Goal: Task Accomplishment & Management: Manage account settings

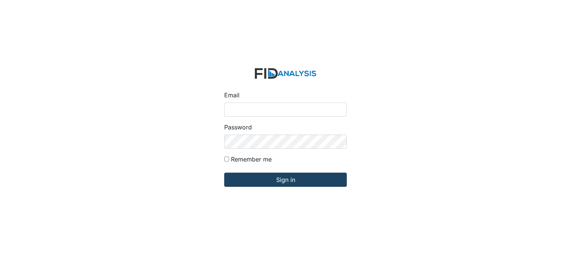
type input "[PERSON_NAME][EMAIL_ADDRESS][DOMAIN_NAME]"
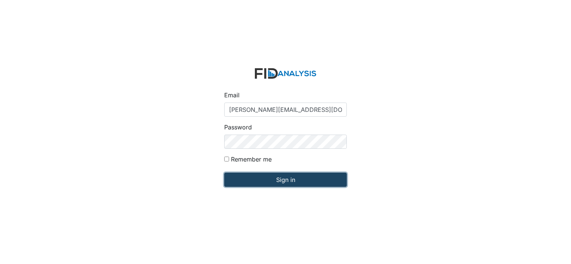
click at [261, 181] on input "Sign in" at bounding box center [285, 180] width 122 height 14
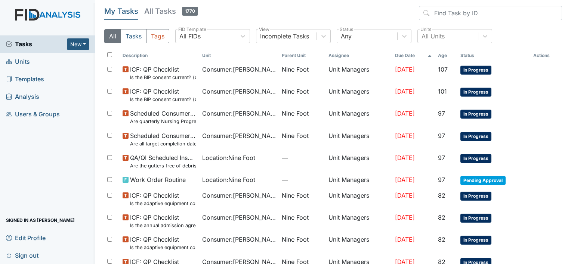
click at [20, 62] on span "Units" at bounding box center [18, 62] width 24 height 12
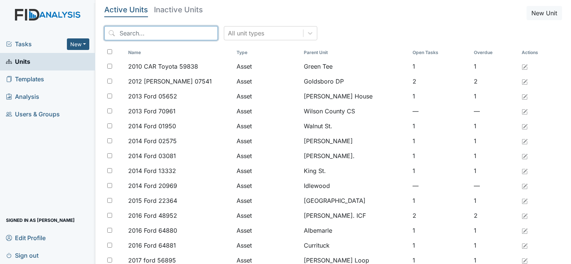
click at [122, 32] on input "search" at bounding box center [161, 33] width 114 height 14
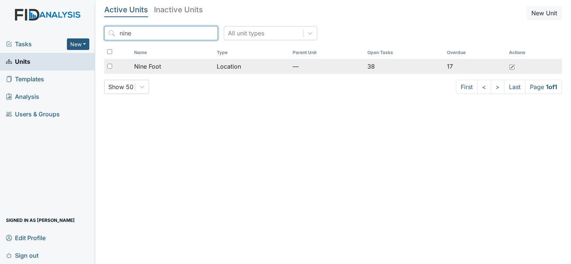
type input "nine"
click at [149, 68] on span "Nine Foot" at bounding box center [147, 66] width 27 height 9
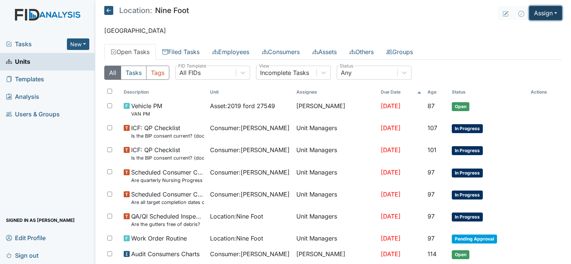
click at [536, 14] on button "Assign" at bounding box center [545, 13] width 33 height 14
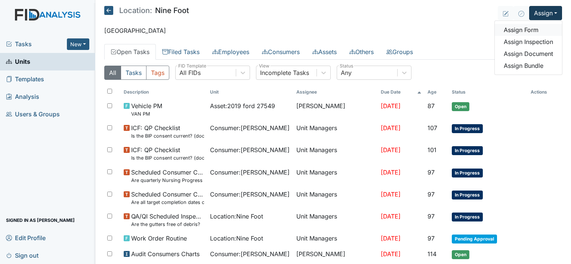
click at [524, 31] on link "Assign Form" at bounding box center [527, 30] width 67 height 12
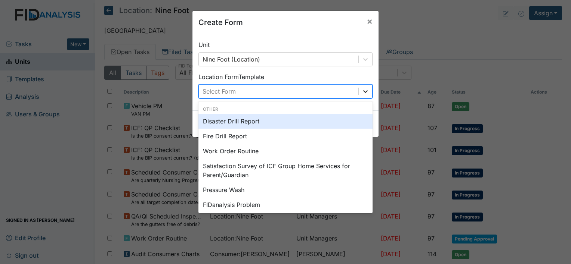
click at [363, 90] on icon at bounding box center [365, 91] width 7 height 7
click at [323, 124] on div "Disaster Drill Report" at bounding box center [285, 121] width 174 height 15
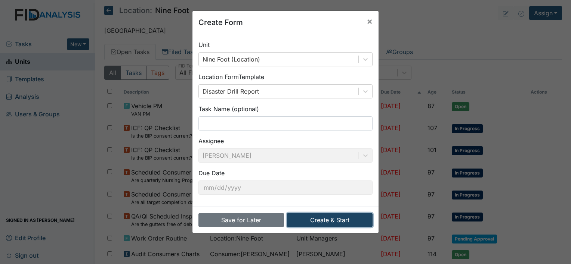
click at [323, 220] on button "Create & Start" at bounding box center [330, 220] width 86 height 14
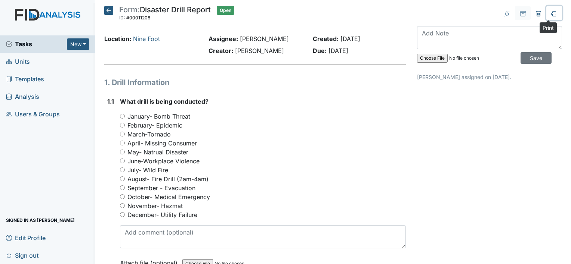
click at [551, 13] on icon at bounding box center [554, 14] width 6 height 6
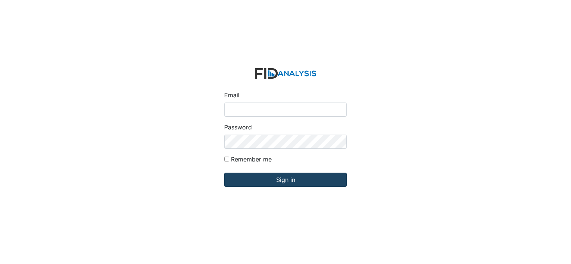
type input "[PERSON_NAME][EMAIL_ADDRESS][DOMAIN_NAME]"
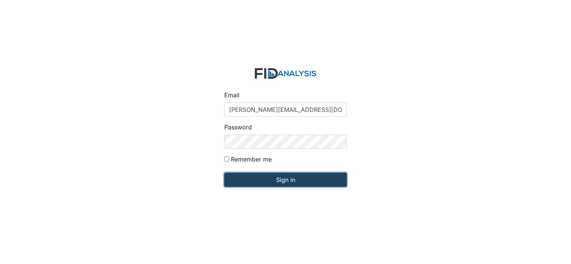
click at [286, 184] on input "Sign in" at bounding box center [285, 180] width 122 height 14
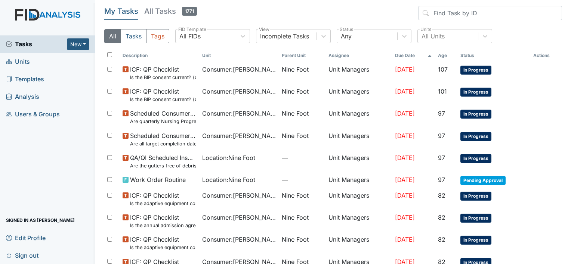
click at [24, 63] on span "Units" at bounding box center [18, 62] width 24 height 12
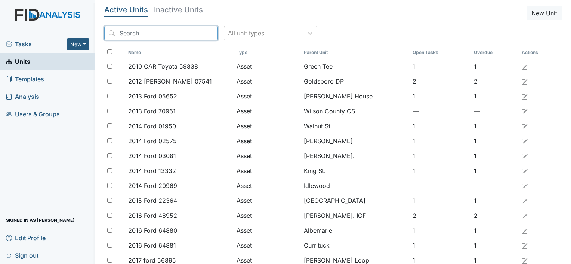
click at [126, 34] on input "search" at bounding box center [161, 33] width 114 height 14
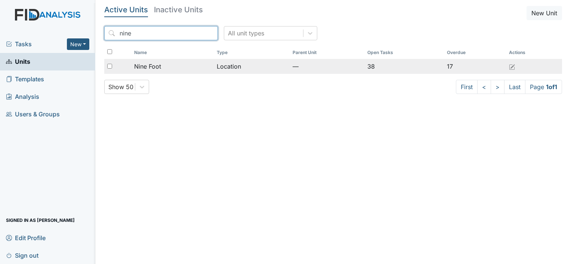
type input "nine"
click at [152, 66] on span "Nine Foot" at bounding box center [147, 66] width 27 height 9
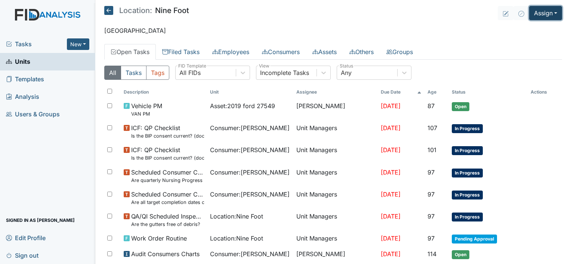
click at [541, 13] on button "Assign" at bounding box center [545, 13] width 33 height 14
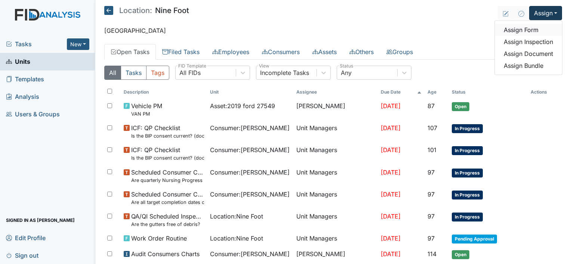
click at [521, 29] on link "Assign Form" at bounding box center [527, 30] width 67 height 12
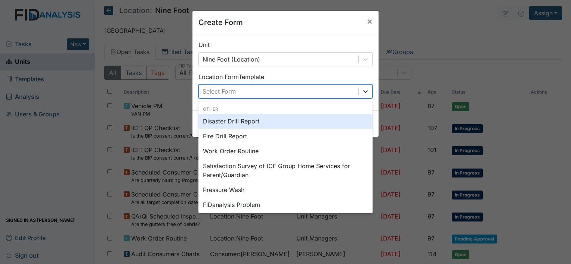
click at [363, 90] on icon at bounding box center [365, 91] width 7 height 7
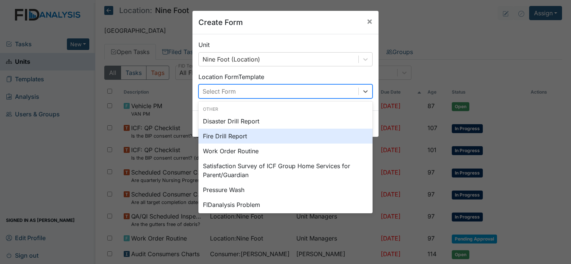
click at [300, 137] on div "Fire Drill Report" at bounding box center [285, 136] width 174 height 15
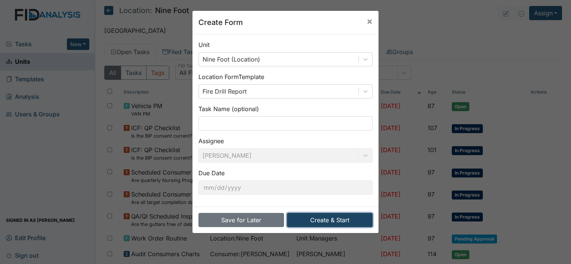
click at [331, 221] on button "Create & Start" at bounding box center [330, 220] width 86 height 14
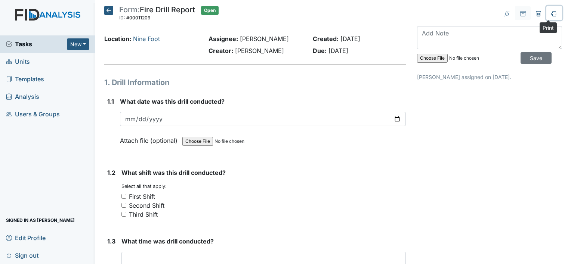
click at [551, 13] on icon at bounding box center [554, 14] width 6 height 6
click at [535, 11] on icon at bounding box center [538, 14] width 6 height 6
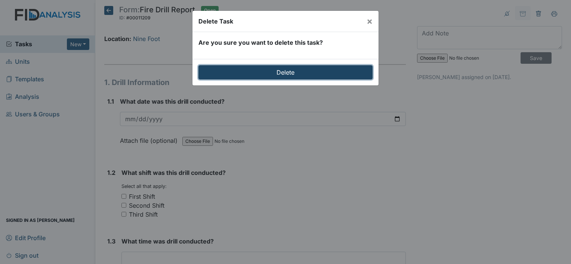
click at [345, 72] on input "Delete" at bounding box center [285, 72] width 174 height 14
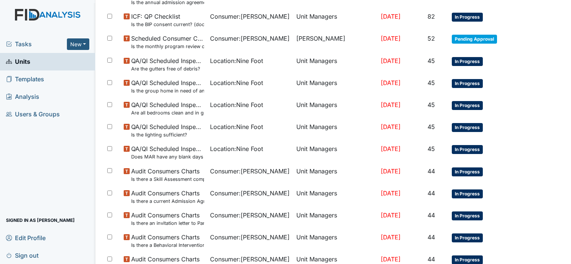
scroll to position [526, 0]
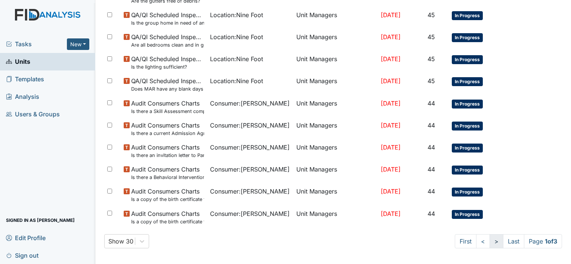
click at [489, 239] on link ">" at bounding box center [496, 242] width 14 height 14
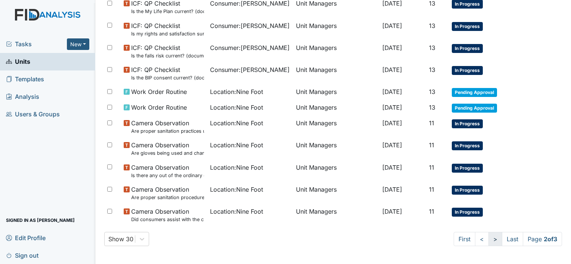
scroll to position [506, 0]
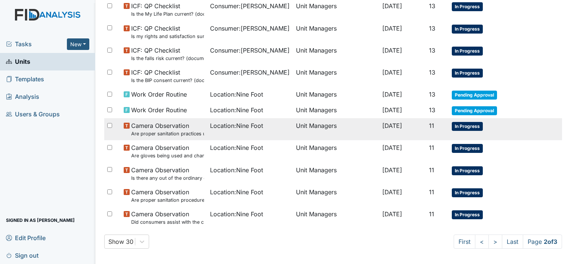
click at [388, 124] on span "[DATE]" at bounding box center [392, 125] width 20 height 7
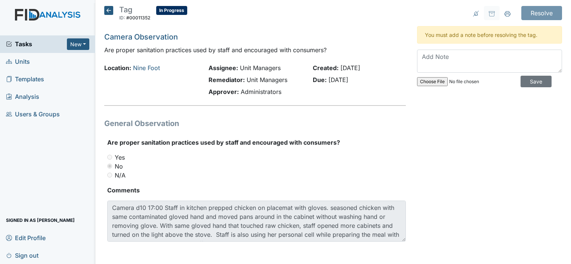
scroll to position [1, 0]
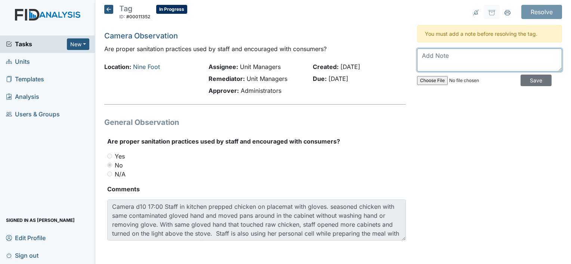
click at [420, 57] on textarea at bounding box center [489, 60] width 145 height 23
type textarea "talked to staff about handling food with gloves on and not washing hands."
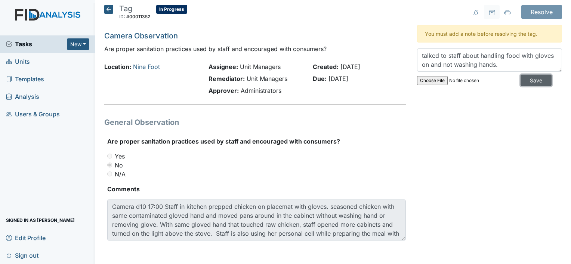
click at [522, 79] on input "Save" at bounding box center [535, 81] width 31 height 12
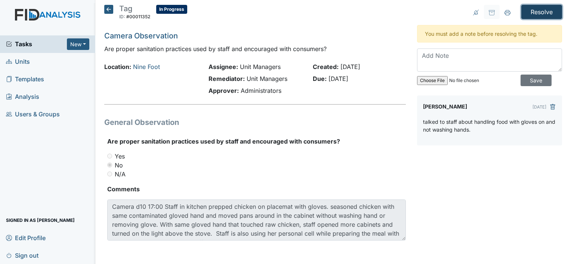
click at [540, 10] on input "Resolve" at bounding box center [541, 12] width 41 height 14
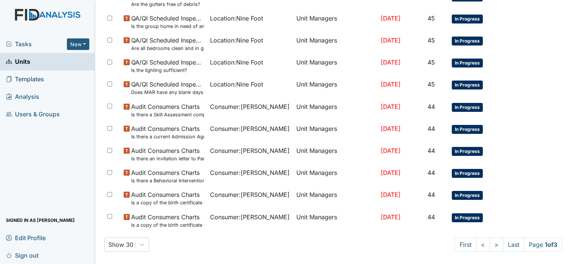
scroll to position [526, 0]
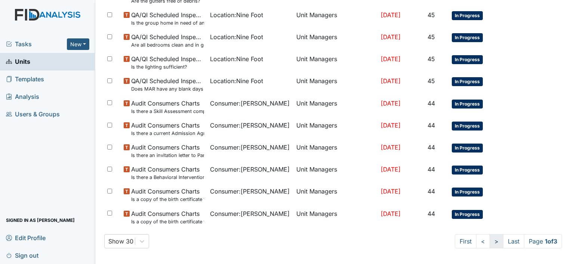
click at [489, 240] on link ">" at bounding box center [496, 242] width 14 height 14
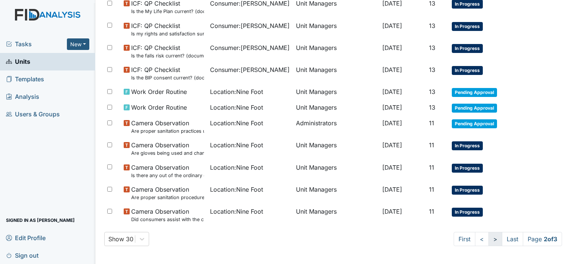
scroll to position [506, 0]
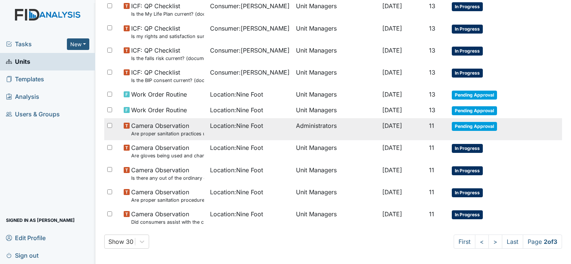
click at [308, 125] on td "Administrators" at bounding box center [336, 129] width 86 height 22
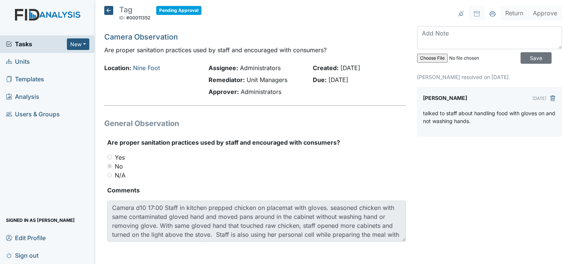
scroll to position [1, 0]
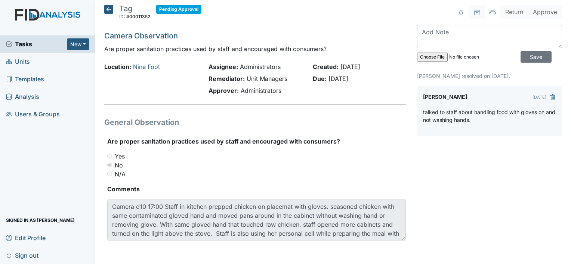
click at [107, 9] on icon at bounding box center [108, 9] width 9 height 9
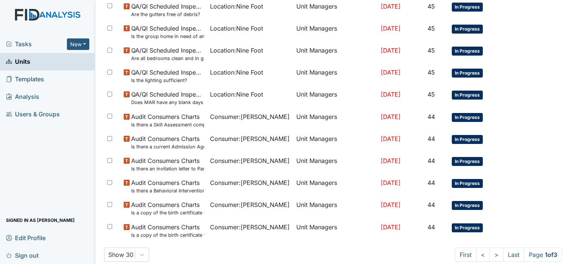
scroll to position [502, 0]
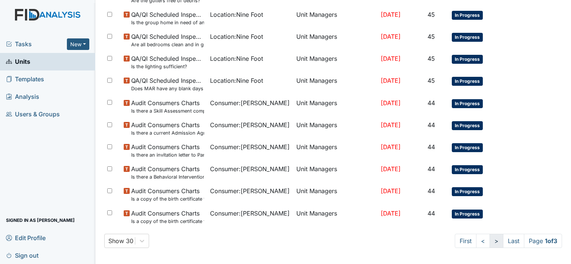
click at [489, 239] on link ">" at bounding box center [496, 241] width 14 height 14
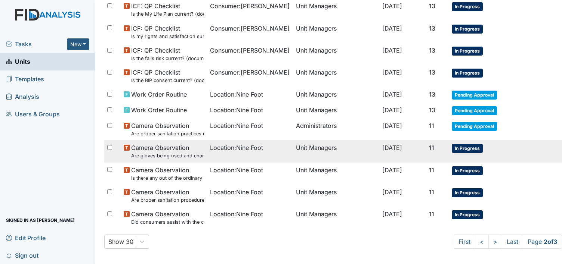
click at [301, 148] on td "Unit Managers" at bounding box center [336, 151] width 86 height 22
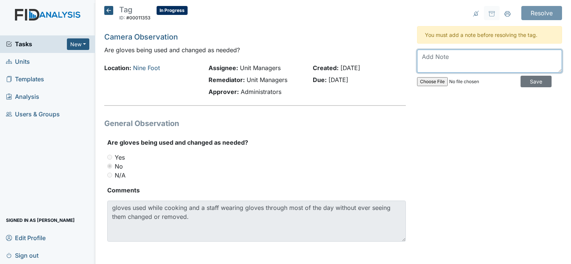
click at [420, 59] on textarea at bounding box center [489, 61] width 145 height 23
click at [419, 56] on textarea "talked to staff about removing gloves/ changing gloves while cooking." at bounding box center [489, 61] width 145 height 23
type textarea "Talked to staff about removing gloves/ changing gloves while cooking."
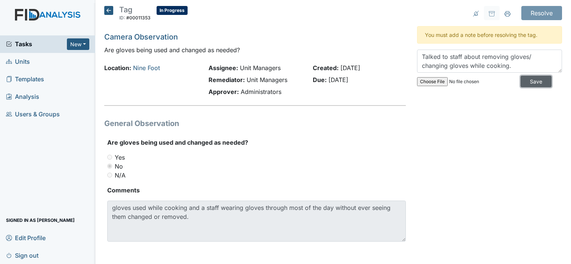
click at [522, 83] on input "Save" at bounding box center [535, 82] width 31 height 12
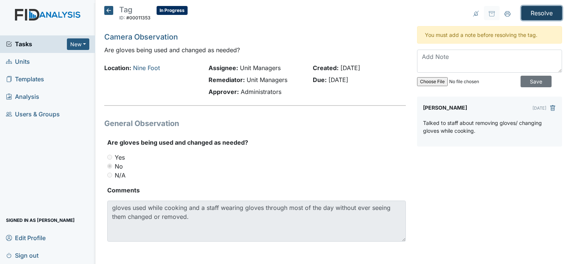
click at [540, 14] on input "Resolve" at bounding box center [541, 13] width 41 height 14
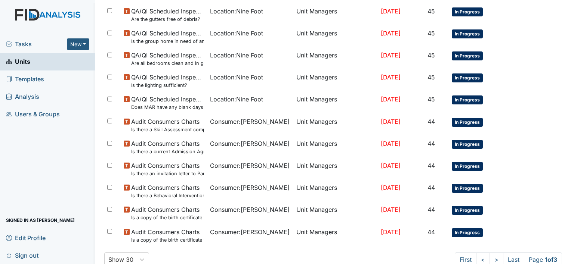
scroll to position [526, 0]
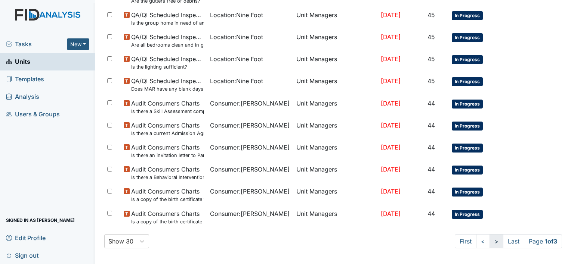
click at [489, 241] on link ">" at bounding box center [496, 242] width 14 height 14
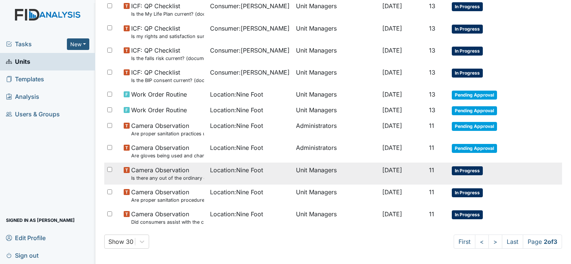
click at [310, 167] on td "Unit Managers" at bounding box center [336, 174] width 86 height 22
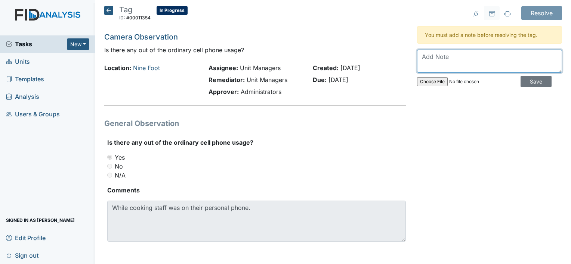
click at [422, 55] on textarea at bounding box center [489, 61] width 145 height 23
click at [539, 65] on textarea "Had a meeting with all staff about use of cell phones .If continue use they wil…" at bounding box center [489, 61] width 145 height 23
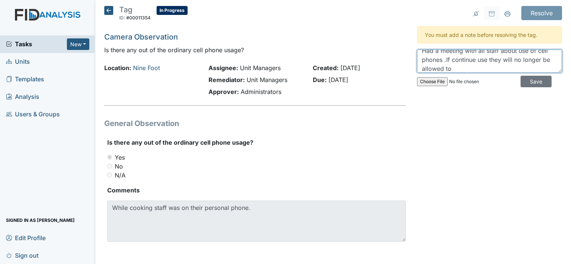
click at [459, 69] on textarea "Had a meeting with all staff about use of cell phones .If continue use they wil…" at bounding box center [489, 61] width 145 height 23
type textarea "Had a meeting with all staff about use of cell phones .If continue use they wil…"
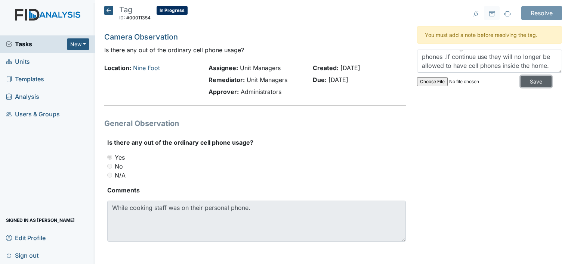
click at [526, 79] on input "Save" at bounding box center [535, 82] width 31 height 12
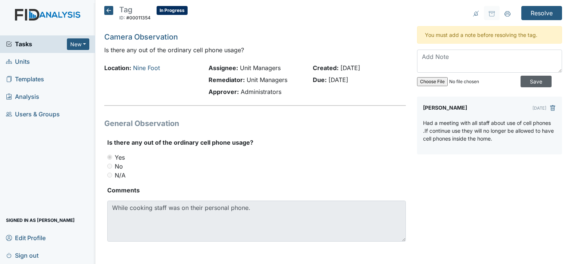
scroll to position [0, 0]
click at [446, 130] on p "Had a meeting with all staff about use of cell phones .If continue use they wil…" at bounding box center [489, 131] width 133 height 24
click at [528, 80] on input "Save" at bounding box center [535, 82] width 31 height 12
click at [533, 13] on input "Resolve" at bounding box center [541, 13] width 41 height 14
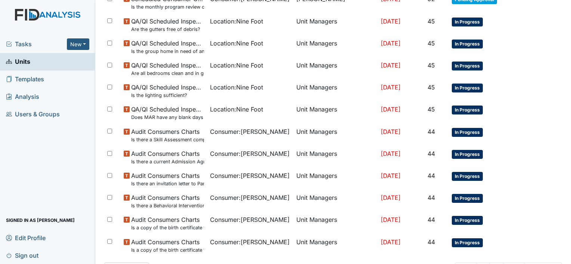
scroll to position [526, 0]
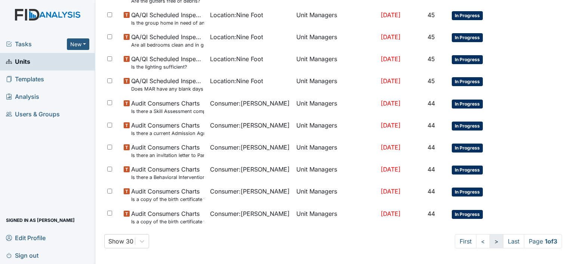
click at [489, 239] on link ">" at bounding box center [496, 242] width 14 height 14
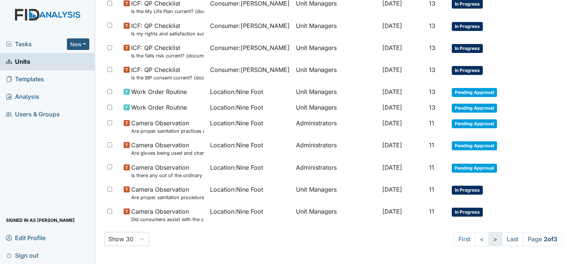
scroll to position [506, 0]
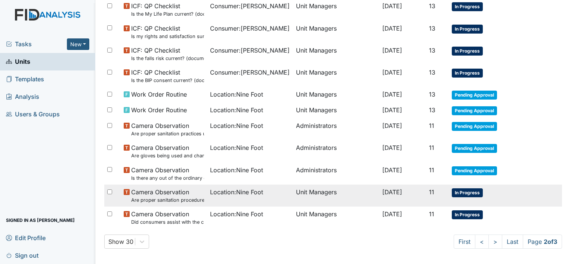
click at [242, 188] on span "Location : Nine Foot" at bounding box center [236, 192] width 53 height 9
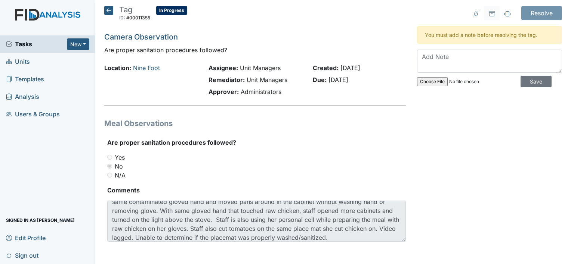
scroll to position [18, 0]
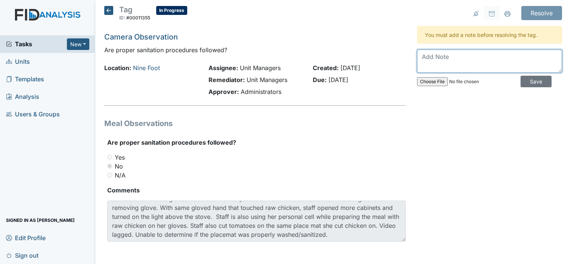
click at [418, 55] on textarea at bounding box center [489, 61] width 145 height 23
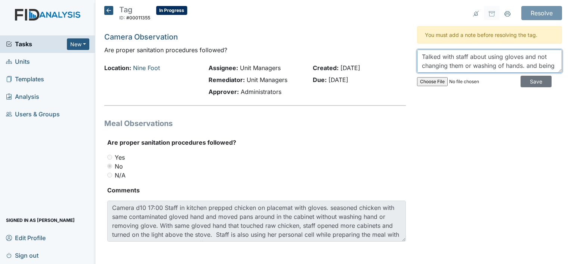
scroll to position [6, 0]
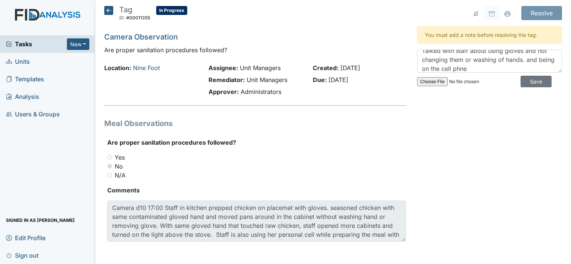
click at [473, 73] on input "file" at bounding box center [468, 82] width 102 height 18
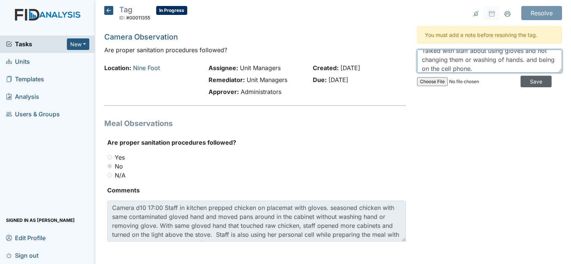
type textarea "Talked with staff about using gloves and not changing them or washing of hands.…"
click at [523, 82] on input "Save" at bounding box center [535, 82] width 31 height 12
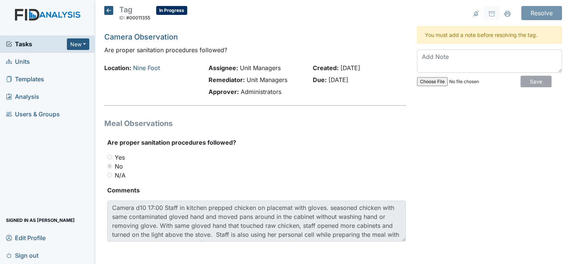
scroll to position [0, 0]
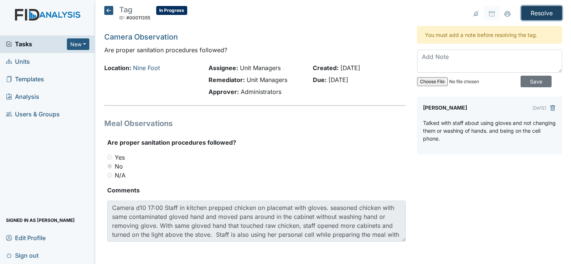
click at [539, 12] on input "Resolve" at bounding box center [541, 13] width 41 height 14
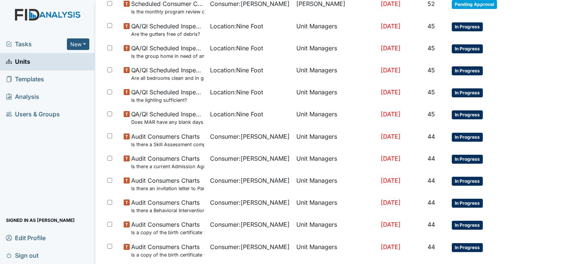
scroll to position [526, 0]
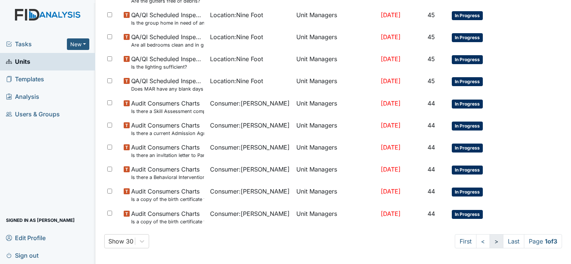
click at [489, 239] on link ">" at bounding box center [496, 242] width 14 height 14
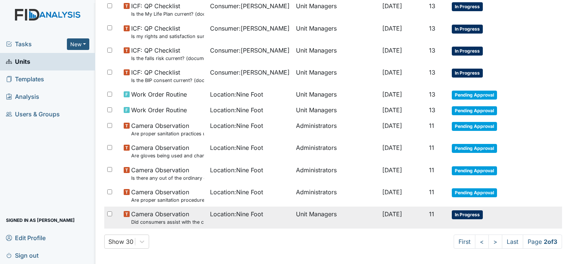
click at [310, 210] on td "Unit Managers" at bounding box center [336, 218] width 86 height 22
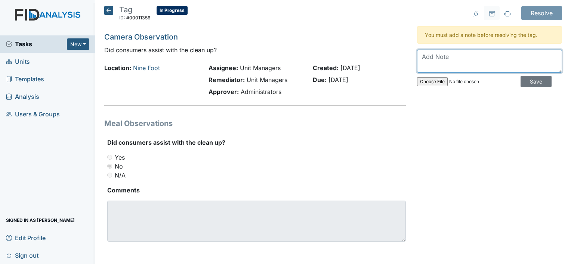
click at [423, 57] on textarea at bounding box center [489, 61] width 145 height 23
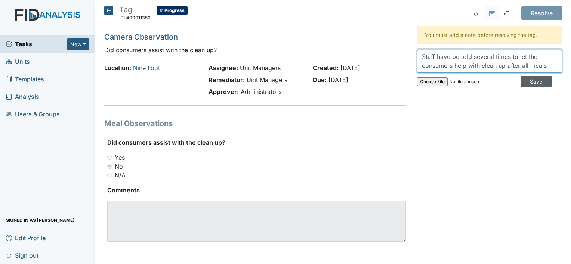
type textarea "Staff have be told several times to let the consumers help with clean up after …"
click at [524, 80] on input "Save" at bounding box center [535, 82] width 31 height 12
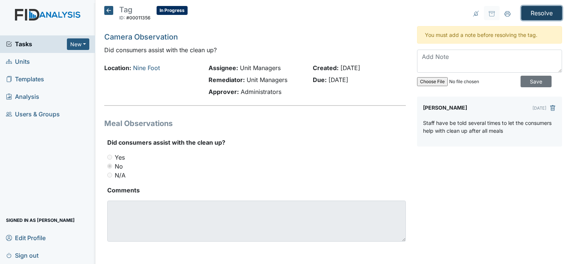
click at [538, 12] on input "Resolve" at bounding box center [541, 13] width 41 height 14
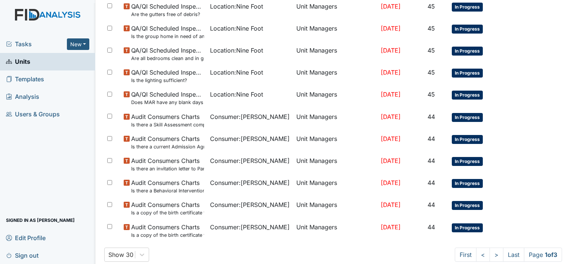
scroll to position [526, 0]
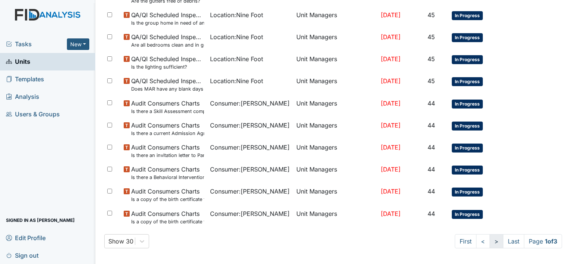
click at [489, 241] on link ">" at bounding box center [496, 242] width 14 height 14
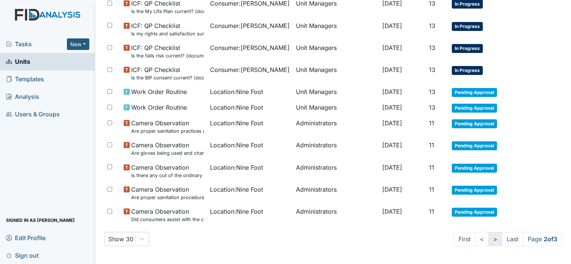
scroll to position [506, 0]
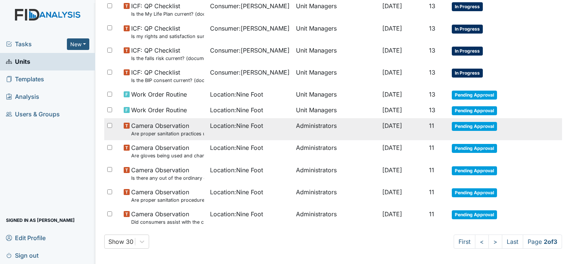
click at [234, 122] on span "Location : Nine Foot" at bounding box center [236, 125] width 53 height 9
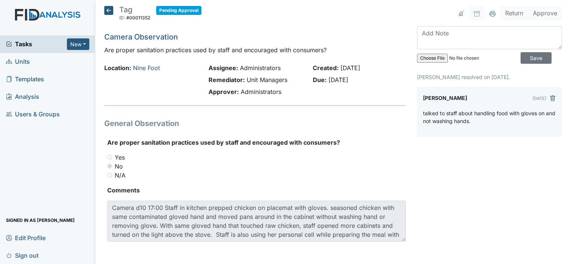
click at [107, 10] on icon at bounding box center [108, 10] width 9 height 9
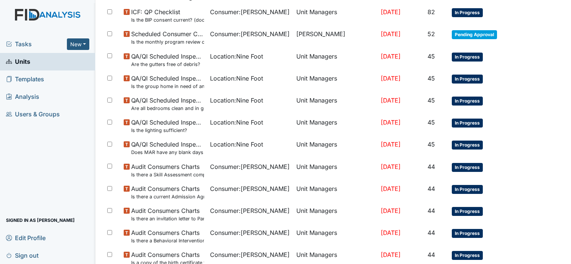
scroll to position [502, 0]
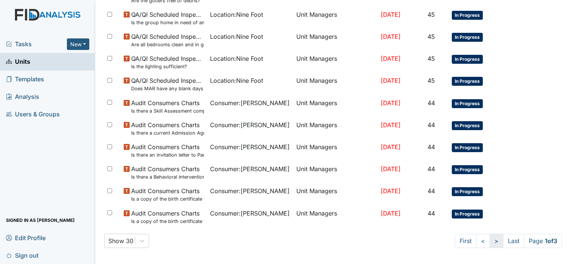
click at [489, 237] on link ">" at bounding box center [496, 241] width 14 height 14
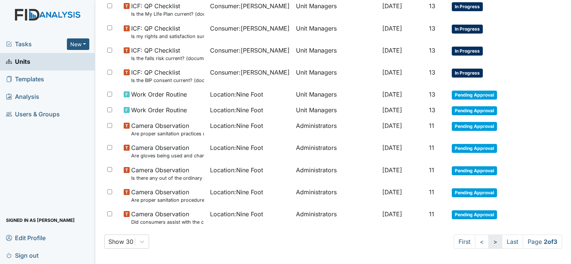
click at [488, 241] on link ">" at bounding box center [495, 242] width 14 height 14
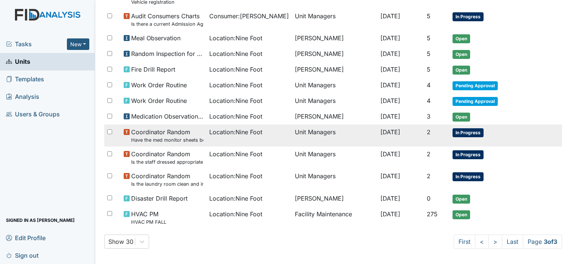
click at [225, 130] on span "Location : Nine Foot" at bounding box center [235, 132] width 53 height 9
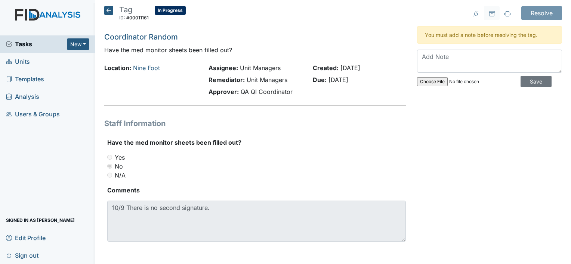
click at [106, 10] on icon at bounding box center [108, 10] width 9 height 9
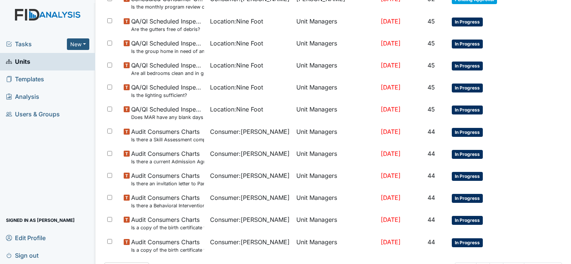
scroll to position [502, 0]
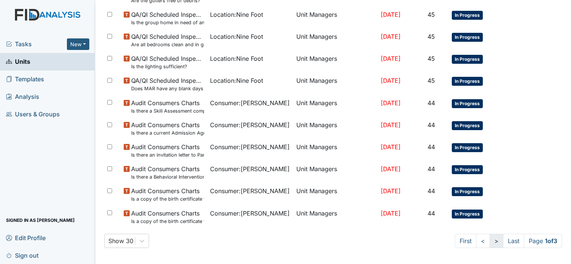
click at [489, 239] on link ">" at bounding box center [496, 241] width 14 height 14
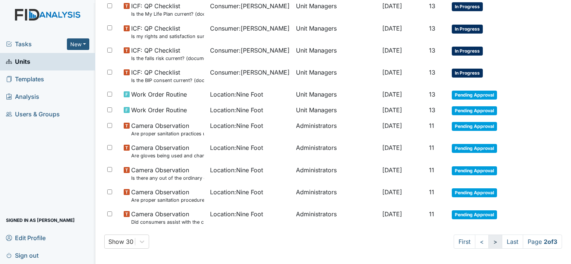
click at [488, 239] on link ">" at bounding box center [495, 242] width 14 height 14
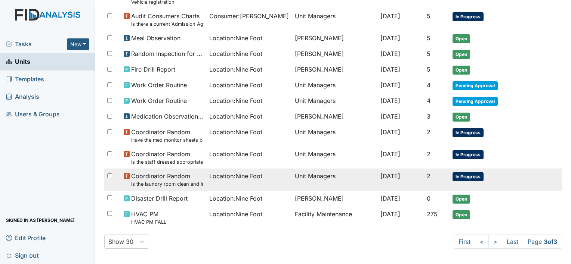
click at [307, 175] on td "Unit Managers" at bounding box center [335, 180] width 86 height 22
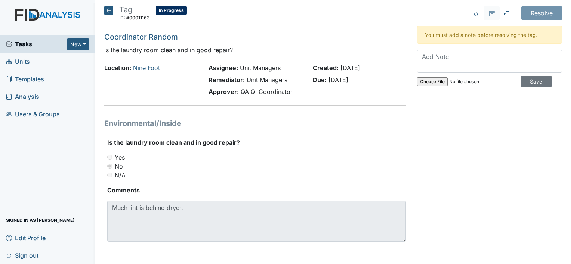
click at [307, 175] on div "N/A" at bounding box center [256, 175] width 298 height 9
click at [417, 55] on textarea at bounding box center [489, 61] width 145 height 23
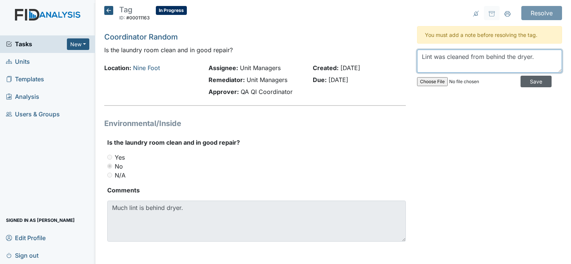
type textarea "Lint was cleaned from behind the dryer."
click at [523, 81] on input "Save" at bounding box center [535, 82] width 31 height 12
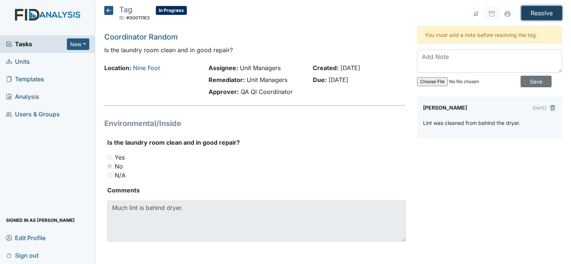
click at [542, 15] on input "Resolve" at bounding box center [541, 13] width 41 height 14
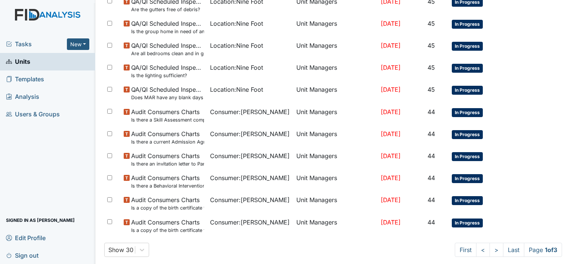
scroll to position [526, 0]
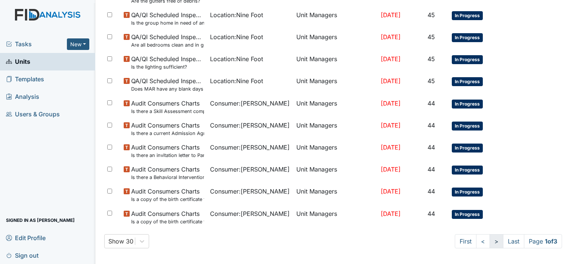
click at [489, 240] on link ">" at bounding box center [496, 242] width 14 height 14
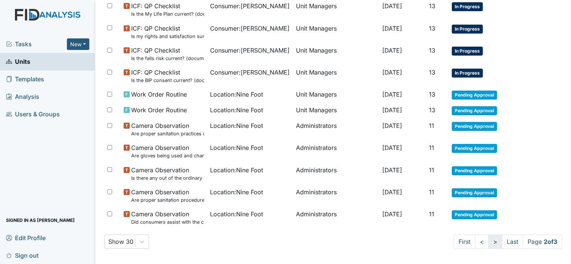
click at [488, 240] on link ">" at bounding box center [495, 242] width 14 height 14
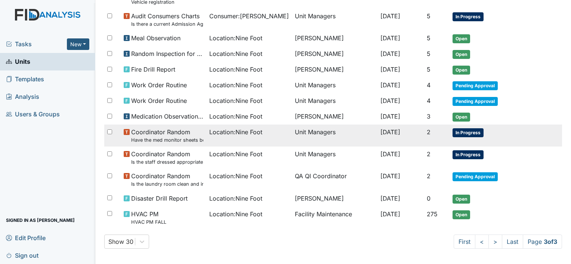
click at [319, 130] on td "Unit Managers" at bounding box center [335, 136] width 86 height 22
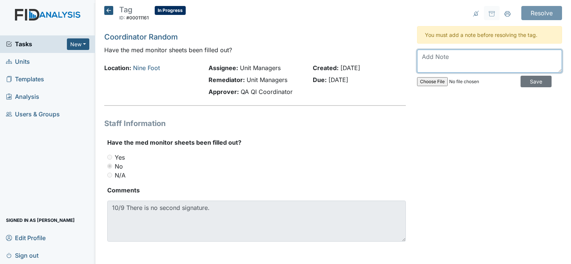
click at [419, 57] on textarea at bounding box center [489, 61] width 145 height 23
type textarea "med monitor sheet was signed with second signature."
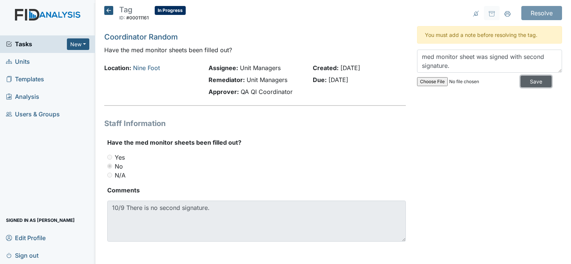
click at [524, 78] on input "Save" at bounding box center [535, 82] width 31 height 12
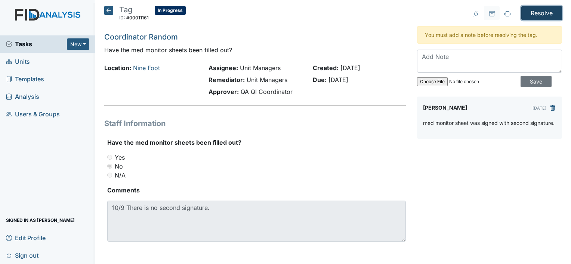
click at [531, 12] on input "Resolve" at bounding box center [541, 13] width 41 height 14
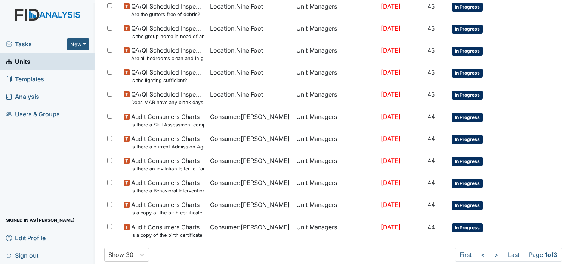
scroll to position [526, 0]
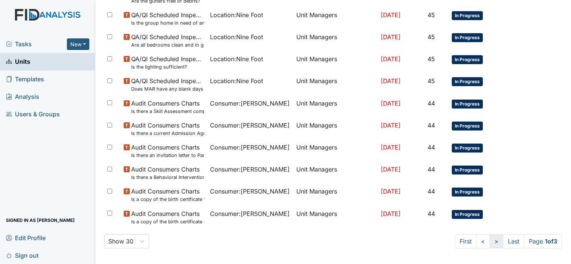
click at [489, 239] on link ">" at bounding box center [496, 242] width 14 height 14
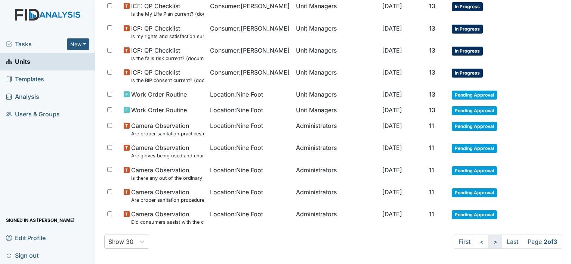
click at [488, 239] on link ">" at bounding box center [495, 242] width 14 height 14
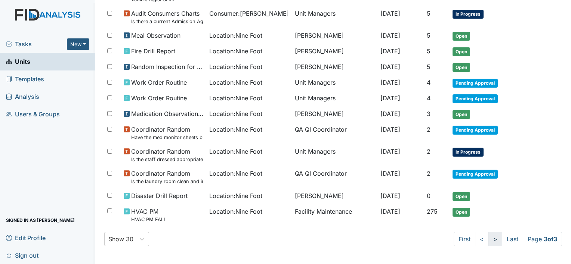
scroll to position [203, 0]
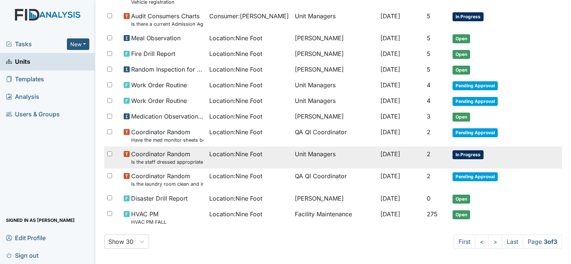
click at [293, 152] on td "Unit Managers" at bounding box center [335, 158] width 86 height 22
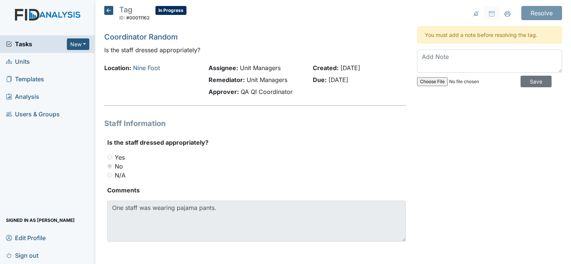
click at [107, 10] on icon at bounding box center [108, 10] width 9 height 9
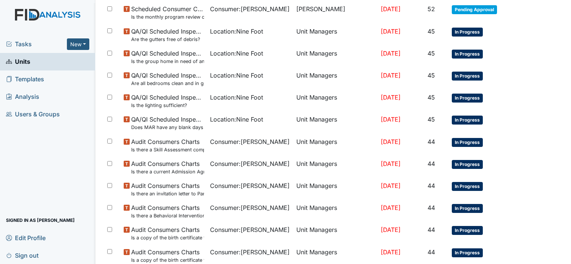
scroll to position [502, 0]
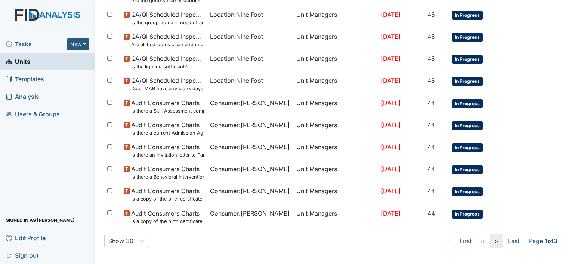
click at [489, 239] on link ">" at bounding box center [496, 241] width 14 height 14
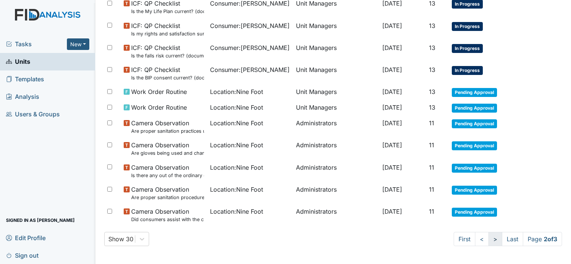
scroll to position [481, 0]
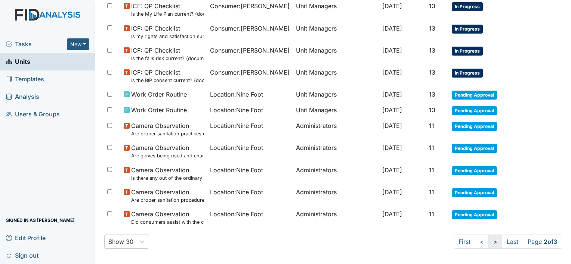
click at [488, 239] on link ">" at bounding box center [495, 242] width 14 height 14
